Goal: Check status: Check status

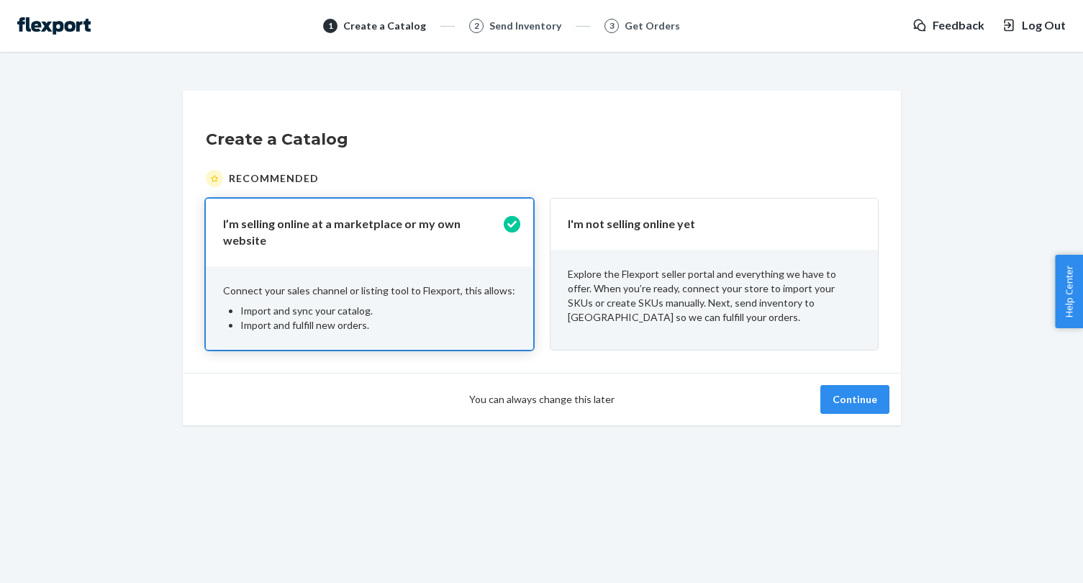
click at [630, 261] on div "Explore the Flexport seller portal and everything we have to offer. When you’re…" at bounding box center [713, 296] width 327 height 92
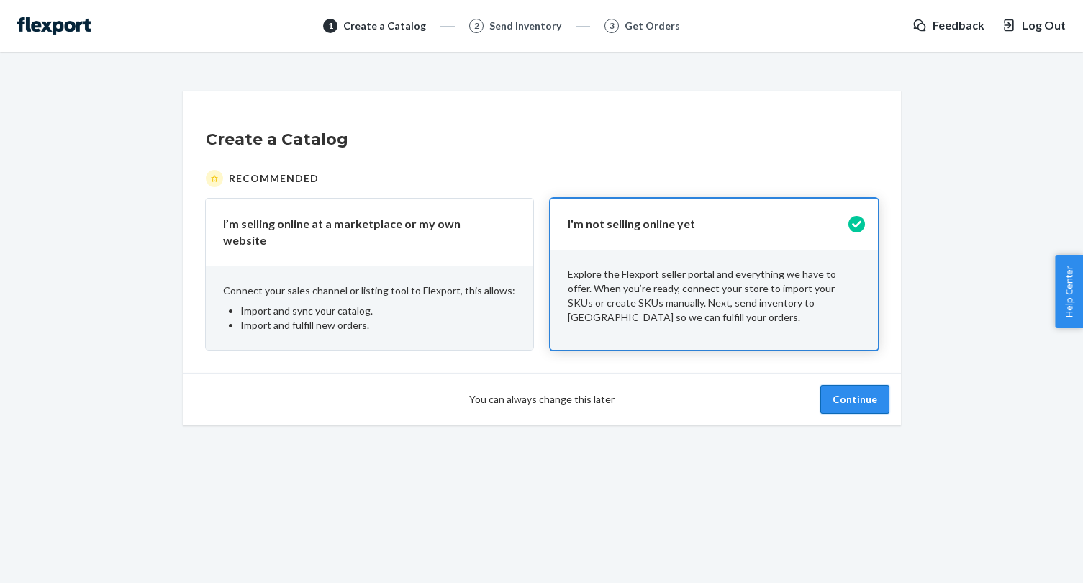
click at [858, 388] on button "Continue" at bounding box center [854, 399] width 69 height 29
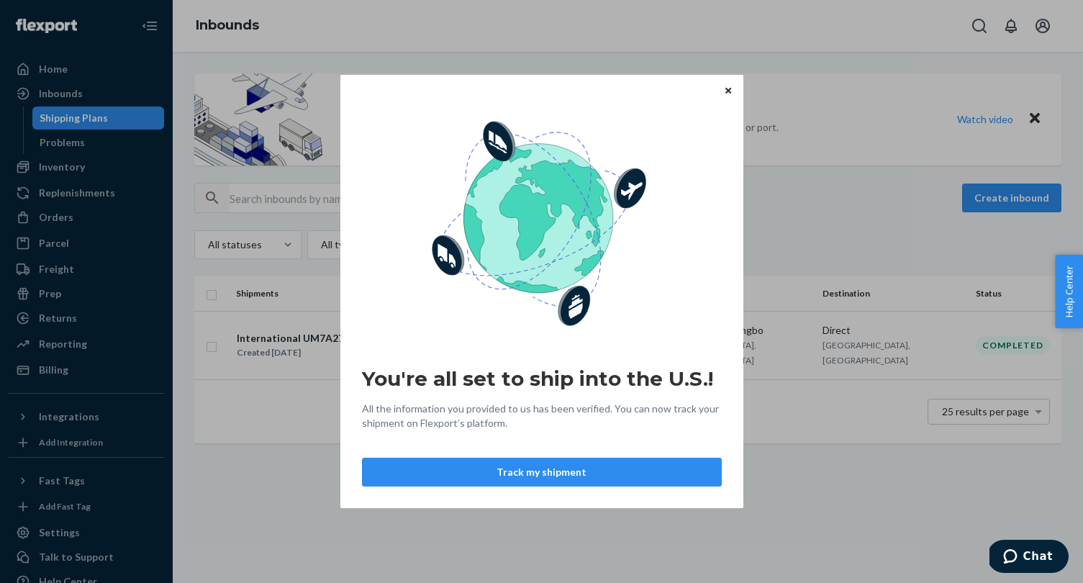
click at [724, 94] on button "Close" at bounding box center [728, 90] width 14 height 16
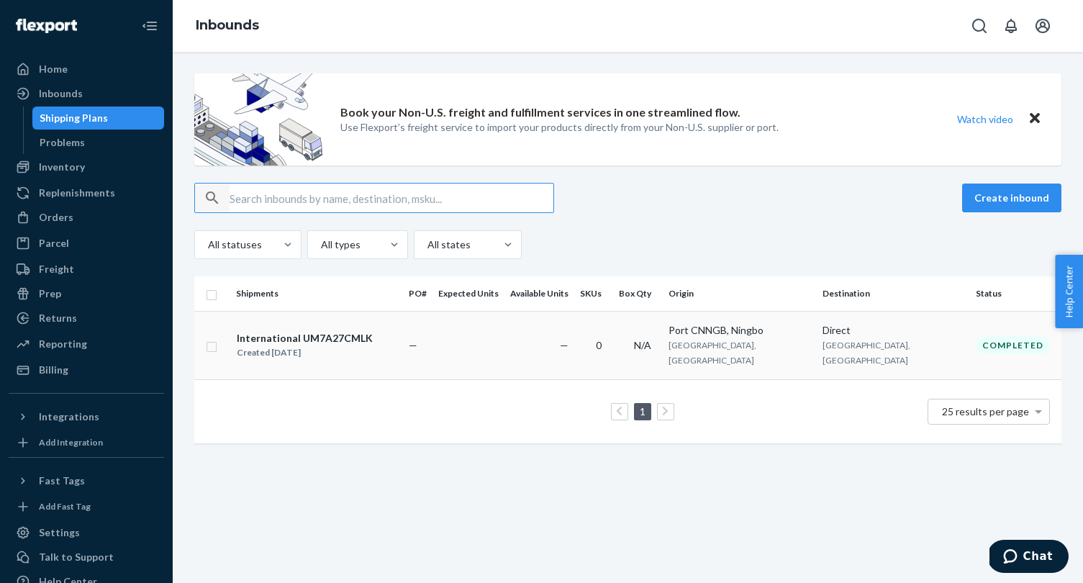
click at [375, 334] on div "International UM7A27CMLK Created [DATE]" at bounding box center [316, 345] width 161 height 30
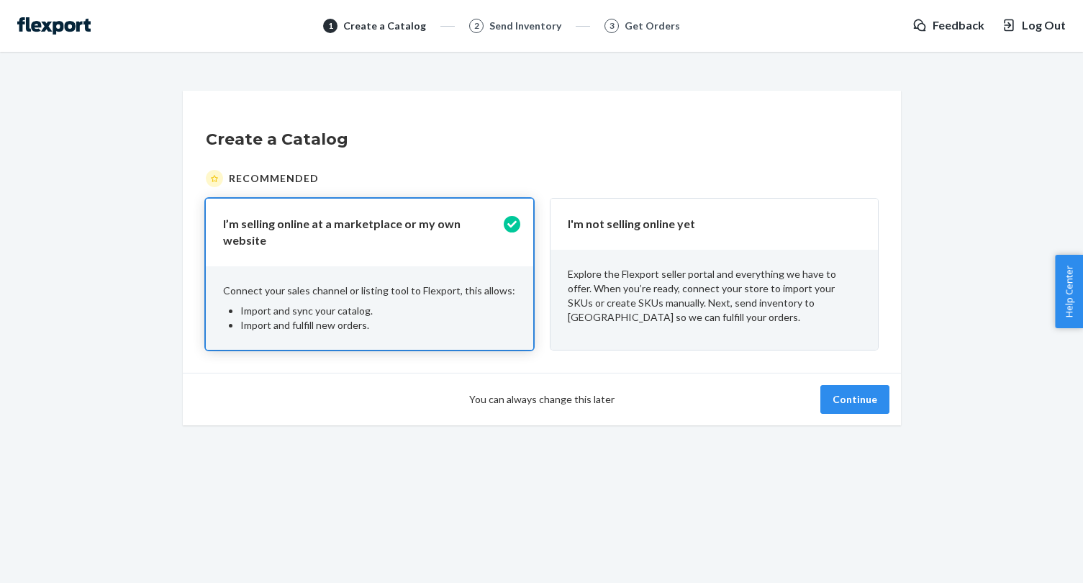
click at [613, 277] on p "Explore the Flexport seller portal and everything we have to offer. When you’re…" at bounding box center [714, 296] width 293 height 58
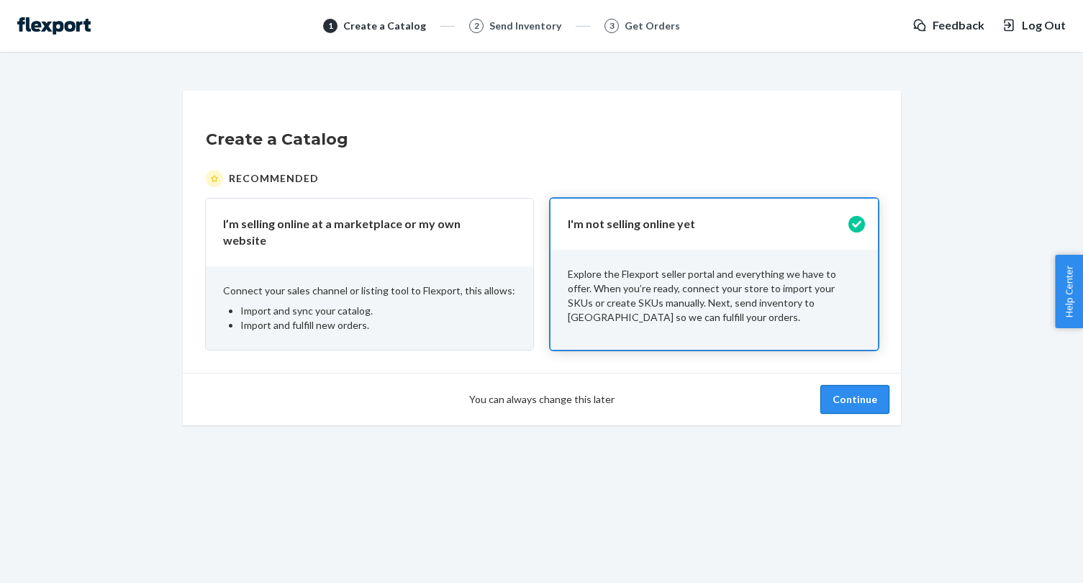
click at [839, 385] on button "Continue" at bounding box center [854, 399] width 69 height 29
